Goal: Task Accomplishment & Management: Manage account settings

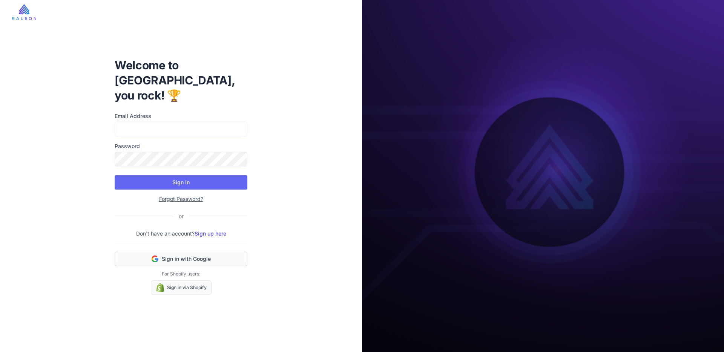
click at [181, 255] on span "Sign in with Google" at bounding box center [186, 259] width 49 height 8
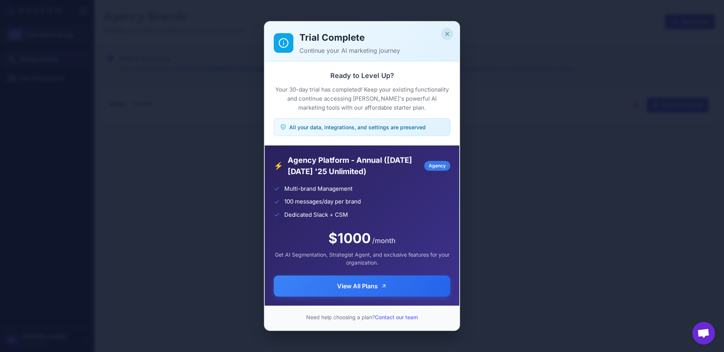
click at [447, 34] on icon "Close" at bounding box center [447, 33] width 3 height 3
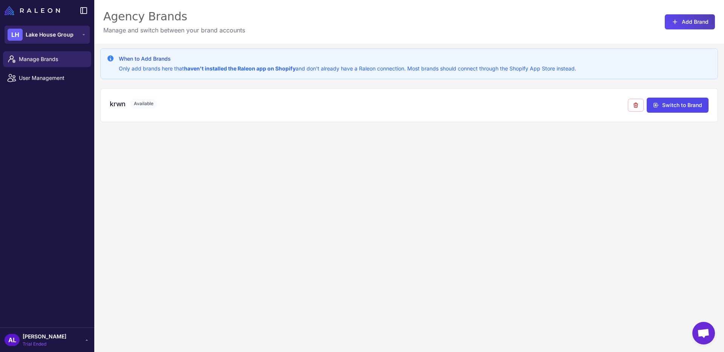
click at [55, 38] on span "Lake House Group" at bounding box center [50, 35] width 48 height 8
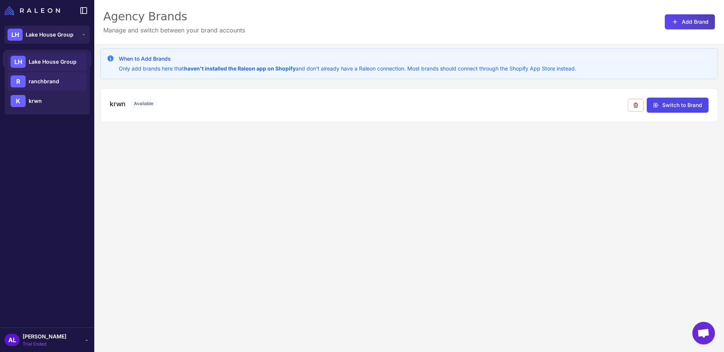
click at [41, 84] on span "ranchbrand" at bounding box center [44, 81] width 31 height 8
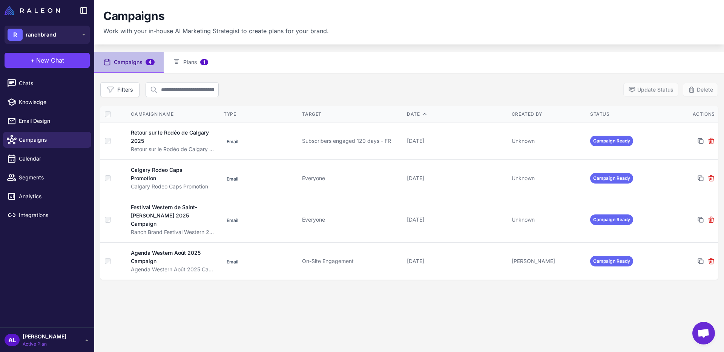
click at [44, 336] on span "[PERSON_NAME]" at bounding box center [45, 336] width 44 height 8
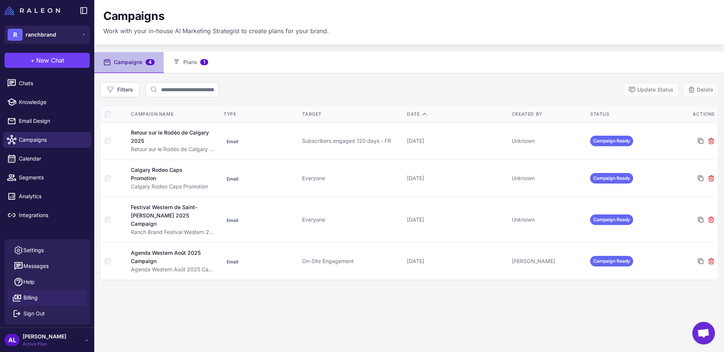
click at [29, 294] on span "Billing" at bounding box center [30, 298] width 14 height 8
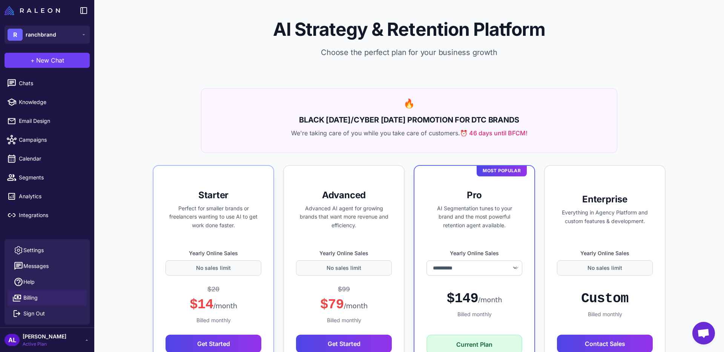
select select "*******"
click at [25, 297] on span "Billing" at bounding box center [30, 298] width 14 height 8
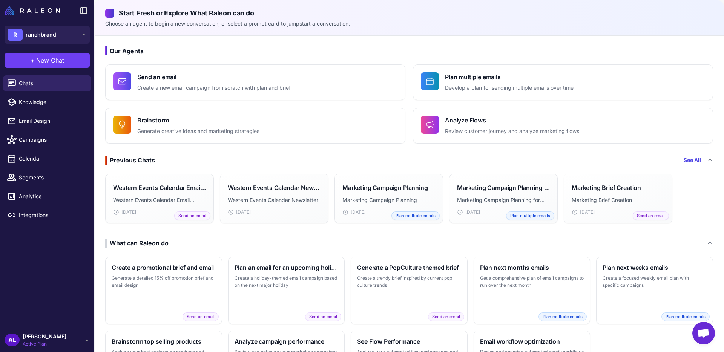
click at [42, 335] on span "[PERSON_NAME]" at bounding box center [45, 336] width 44 height 8
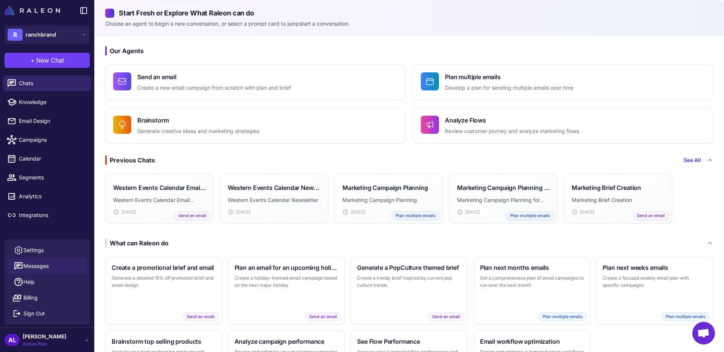
click at [30, 264] on span "Messages" at bounding box center [35, 266] width 25 height 8
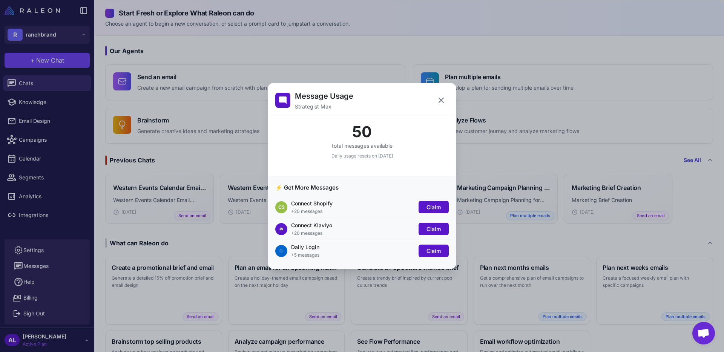
click at [39, 257] on div "Message Usage Strategist Max 50 total messages available Daily usage resets on …" at bounding box center [362, 176] width 724 height 340
click at [43, 251] on div "Message Usage Strategist Max 50 total messages available Daily usage resets on …" at bounding box center [362, 176] width 724 height 340
click at [443, 98] on icon at bounding box center [441, 100] width 9 height 9
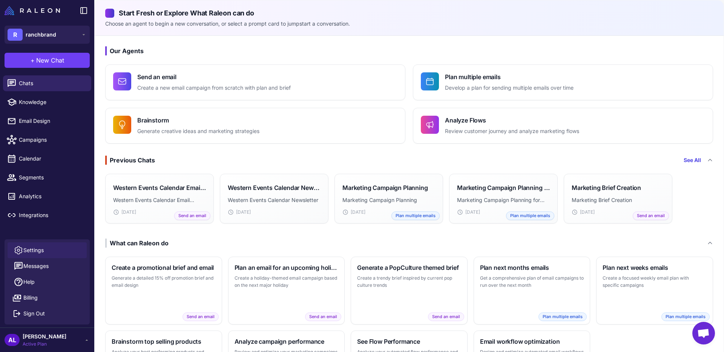
drag, startPoint x: 49, startPoint y: 237, endPoint x: 30, endPoint y: 247, distance: 21.4
click at [36, 243] on div "R ranchbrand + New Chat Raleon Agents Send an email Plan multiple emails Brains…" at bounding box center [47, 176] width 94 height 352
click at [28, 249] on span "Settings" at bounding box center [33, 250] width 20 height 8
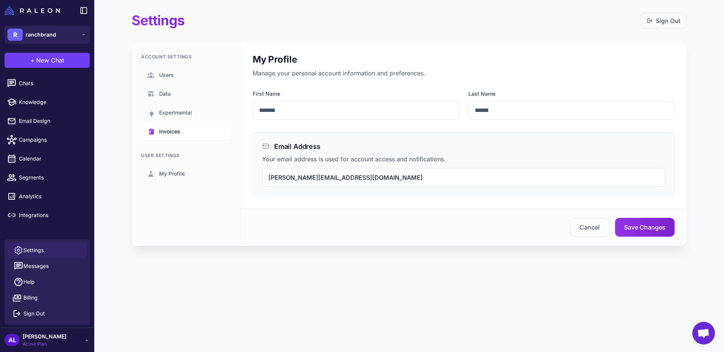
click at [179, 124] on link "Invoices" at bounding box center [186, 131] width 90 height 17
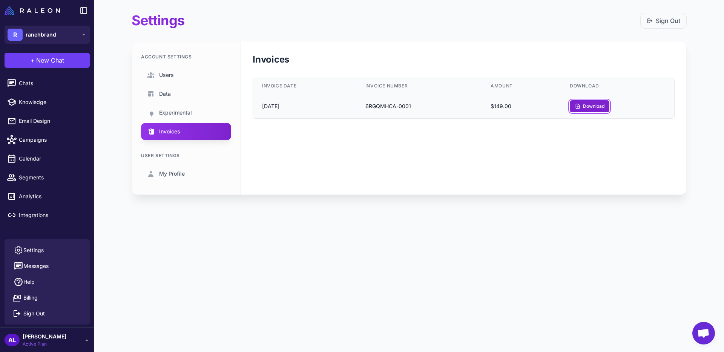
click at [581, 105] on icon at bounding box center [577, 106] width 6 height 6
click at [187, 110] on span "Experimental" at bounding box center [175, 113] width 33 height 8
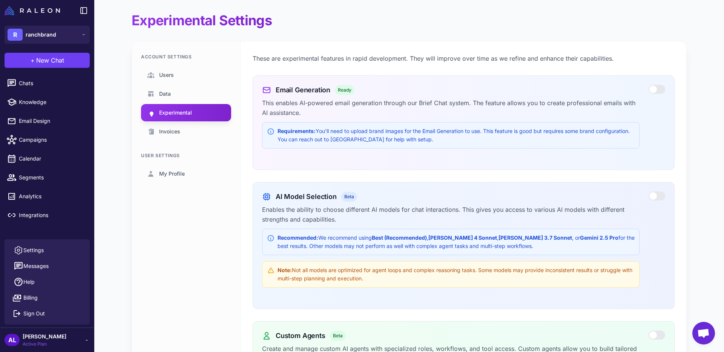
click at [36, 340] on span "[PERSON_NAME]" at bounding box center [45, 336] width 44 height 8
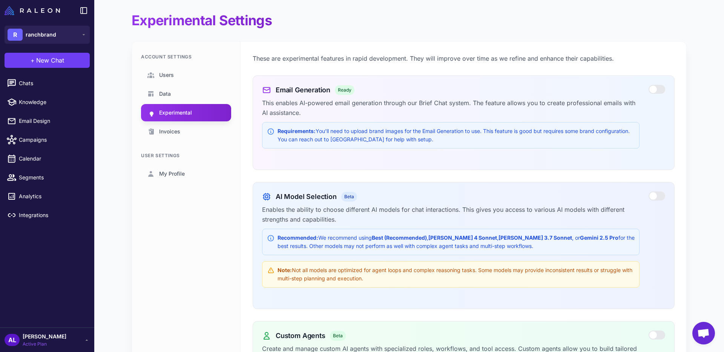
click at [43, 336] on span "[PERSON_NAME]" at bounding box center [45, 336] width 44 height 8
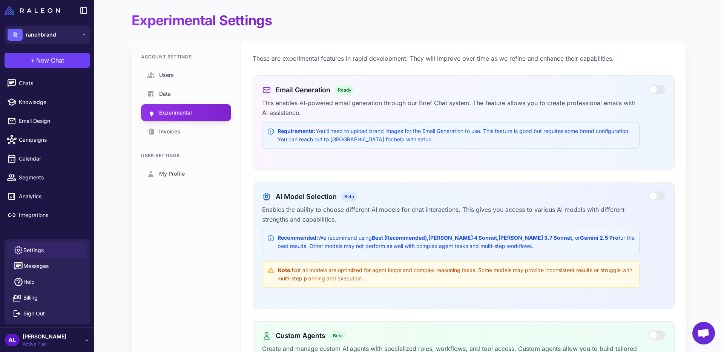
click at [35, 244] on link "Settings" at bounding box center [47, 250] width 79 height 16
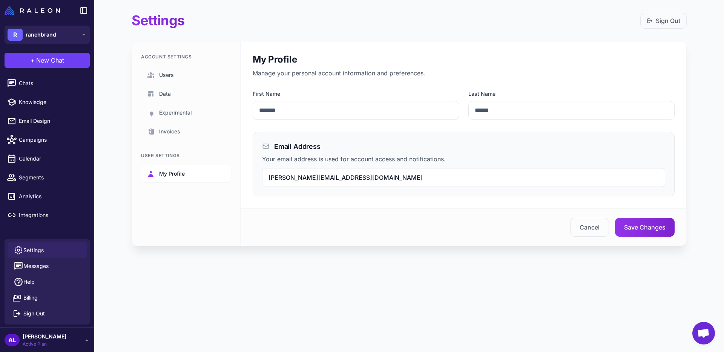
click at [166, 172] on span "My Profile" at bounding box center [172, 174] width 26 height 8
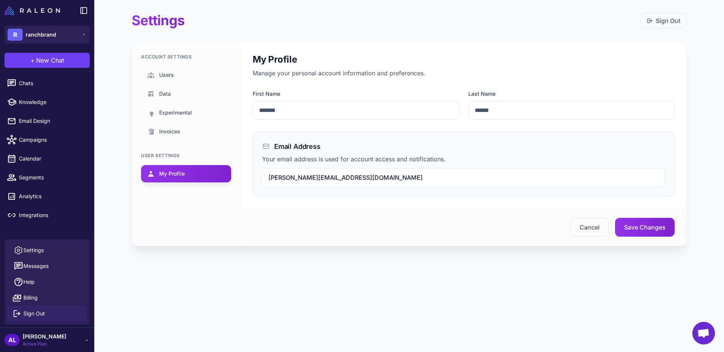
click at [39, 314] on span "Sign Out" at bounding box center [33, 313] width 21 height 8
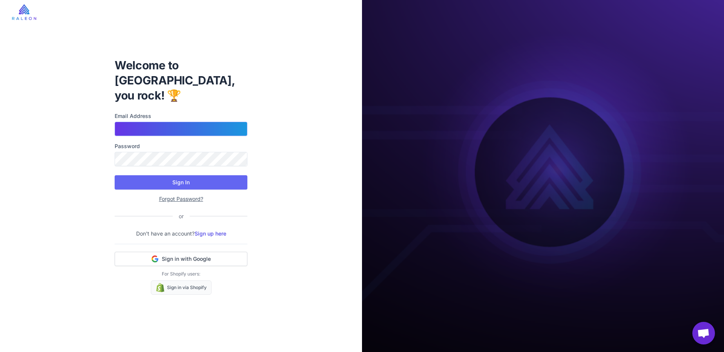
click at [167, 124] on input "Email Address" at bounding box center [181, 129] width 133 height 14
